Goal: Task Accomplishment & Management: Use online tool/utility

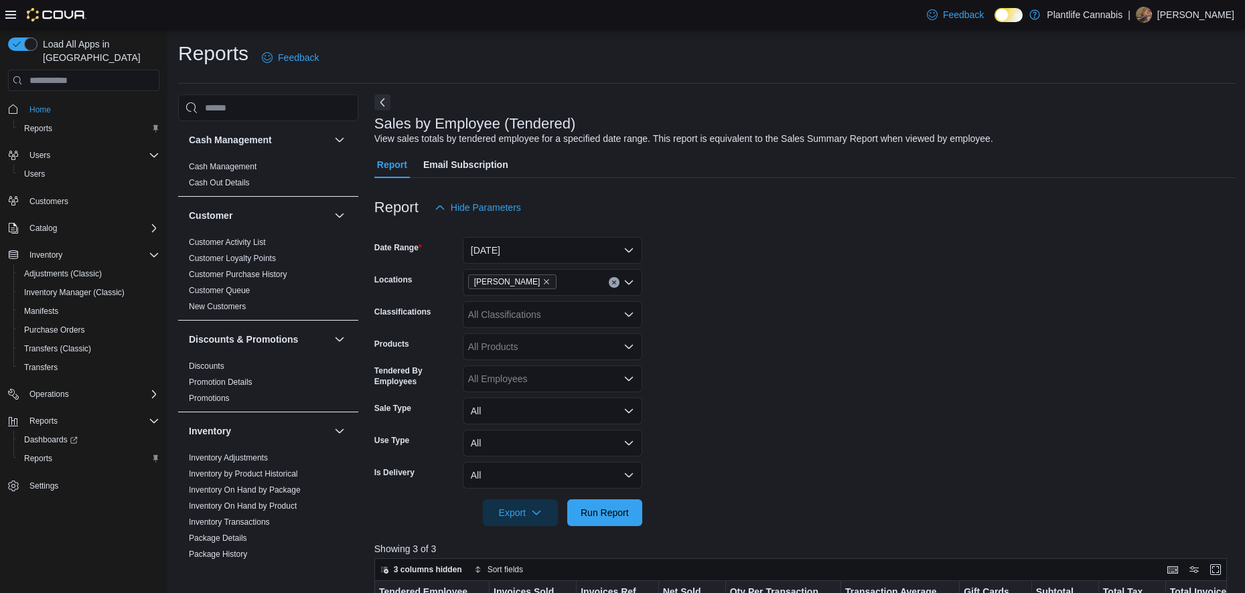
click at [591, 500] on span "Run Report" at bounding box center [604, 513] width 59 height 27
click at [530, 311] on div "All Classifications" at bounding box center [552, 314] width 179 height 27
type input "***"
click at [543, 338] on span "Accessory Group" at bounding box center [528, 337] width 72 height 13
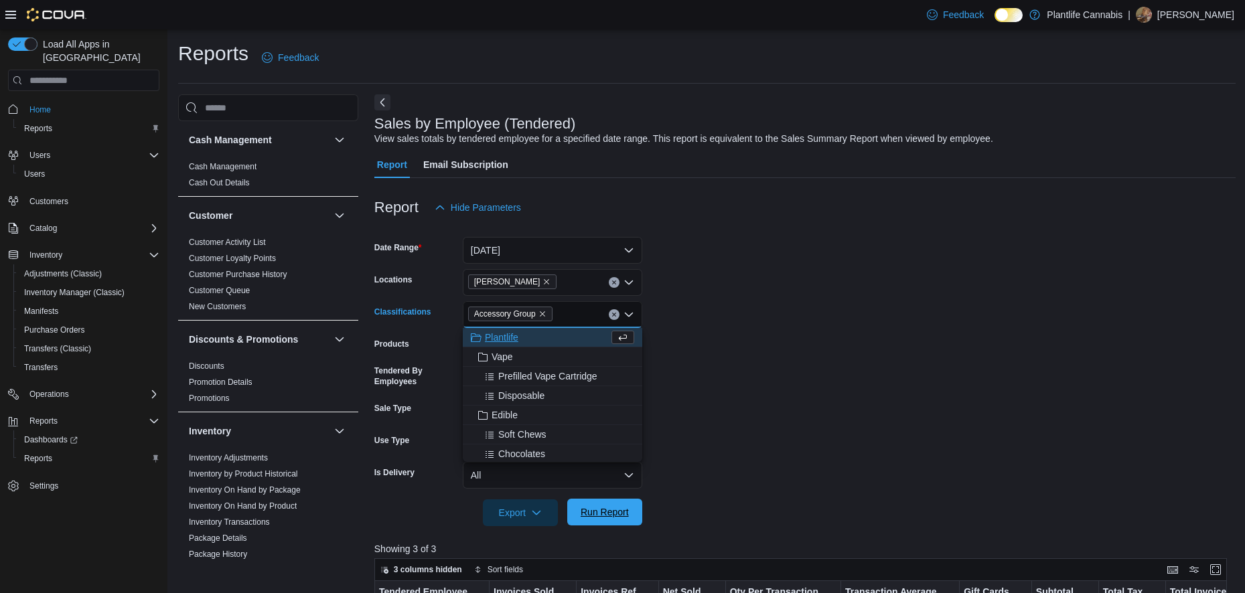
click at [605, 505] on span "Run Report" at bounding box center [604, 512] width 59 height 27
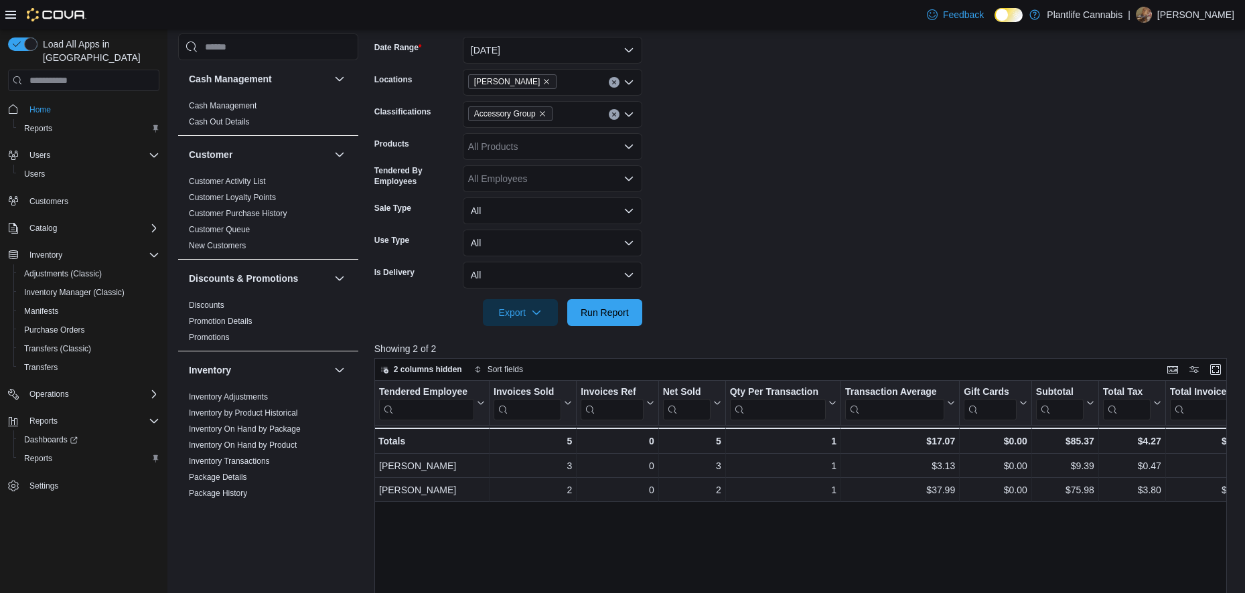
scroll to position [201, 0]
click at [540, 114] on icon "Remove Accessory Group from selection in this group" at bounding box center [542, 113] width 8 height 8
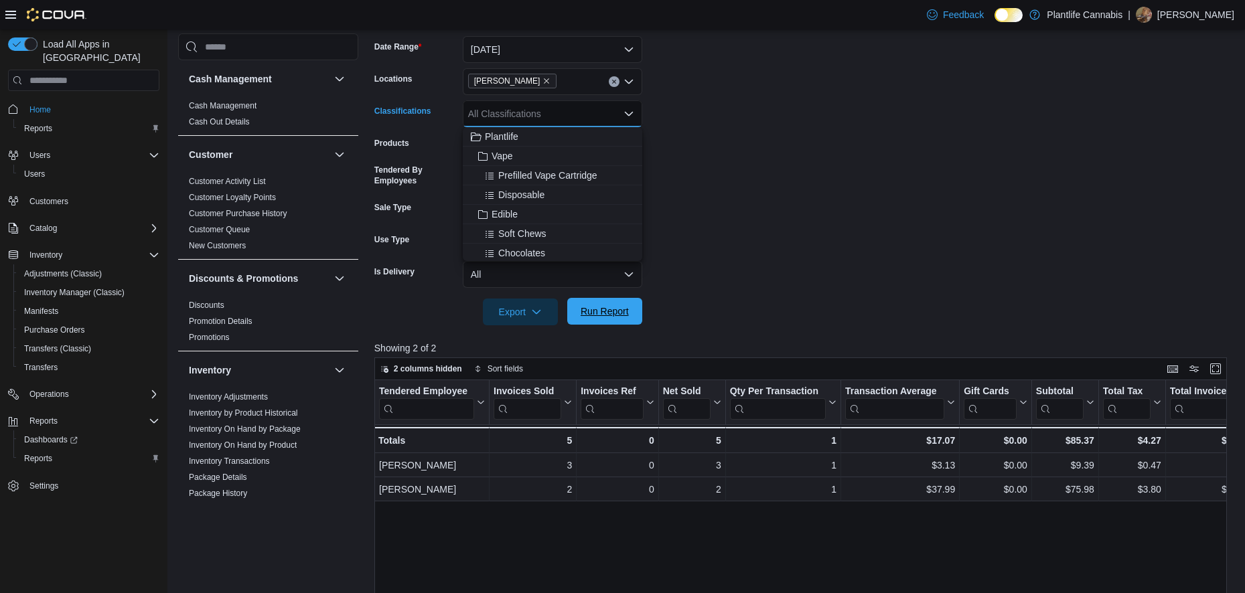
click at [612, 312] on span "Run Report" at bounding box center [605, 311] width 48 height 13
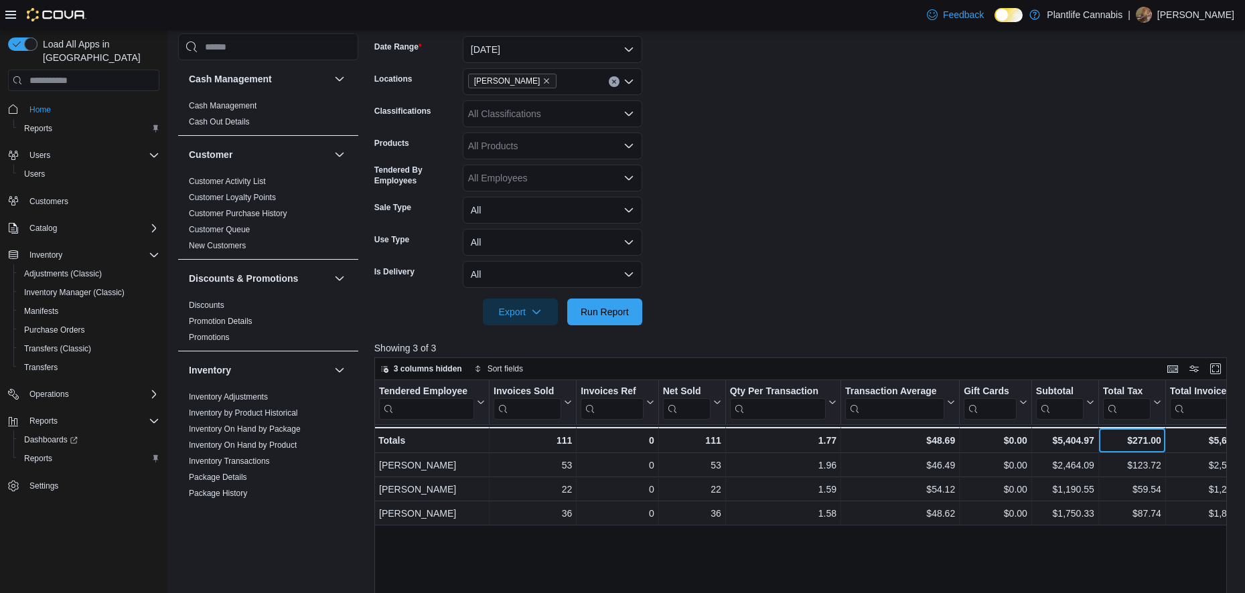
click at [1117, 453] on div "$271.00 - Total Tax, column 9, row 4" at bounding box center [1132, 440] width 67 height 26
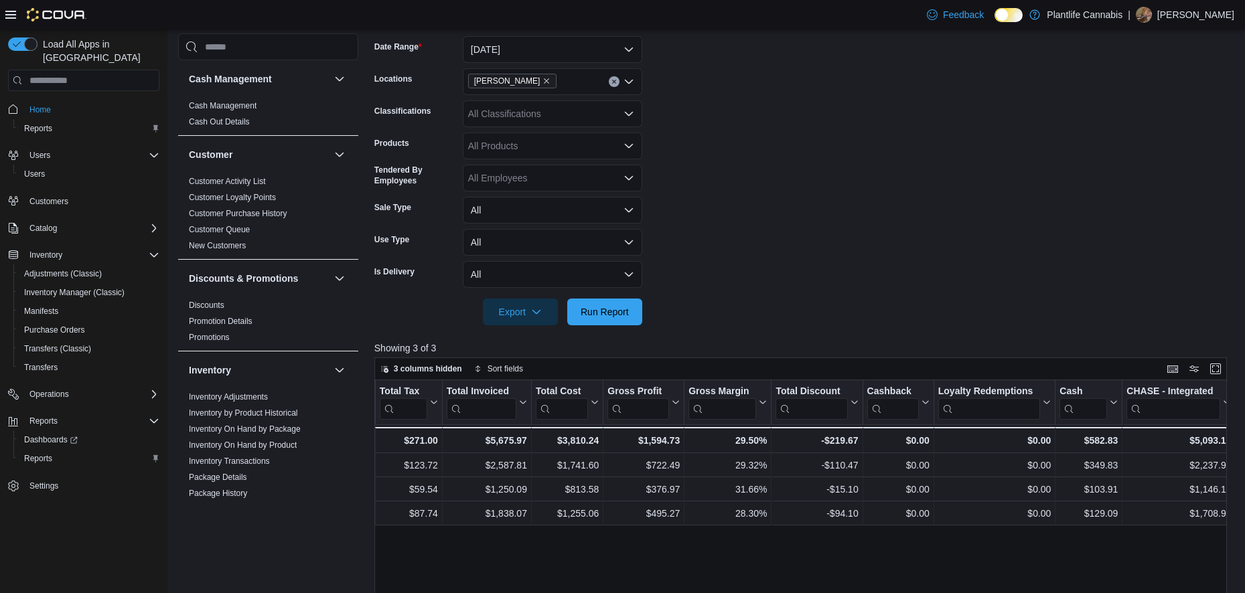
scroll to position [0, 790]
